Goal: Check status: Check status

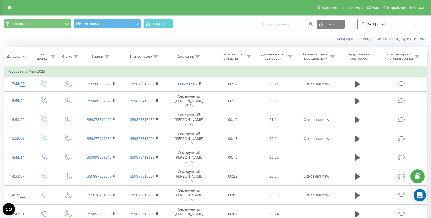
click at [388, 24] on input "[DATE] - [DATE]" at bounding box center [388, 24] width 62 height 10
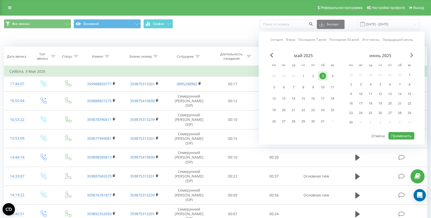
click at [412, 55] on span "Next Month" at bounding box center [411, 55] width 3 height 5
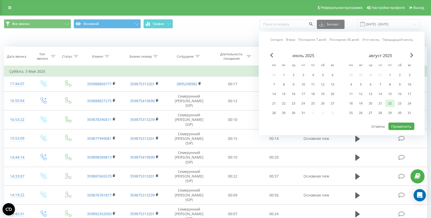
click at [390, 103] on div "22" at bounding box center [389, 103] width 7 height 7
click at [398, 129] on button "Применить" at bounding box center [401, 126] width 26 height 7
type input "[DATE] - [DATE]"
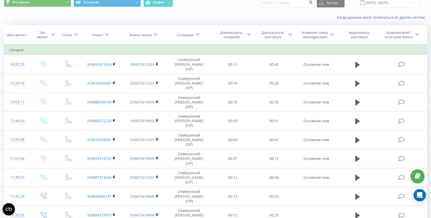
scroll to position [19, 0]
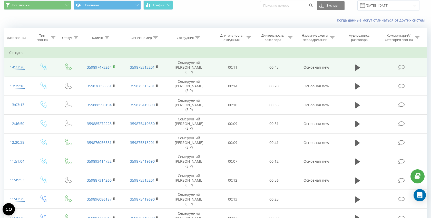
click at [114, 65] on icon at bounding box center [114, 66] width 2 height 2
click at [356, 67] on icon at bounding box center [357, 67] width 5 height 6
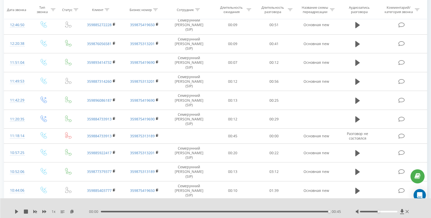
scroll to position [0, 0]
